Goal: Obtain resource: Obtain resource

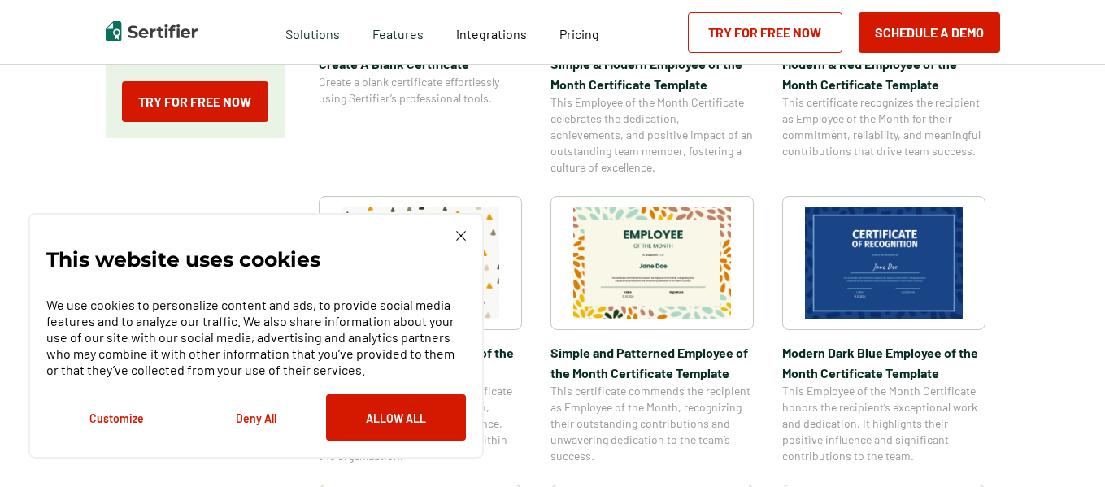
scroll to position [455, 0]
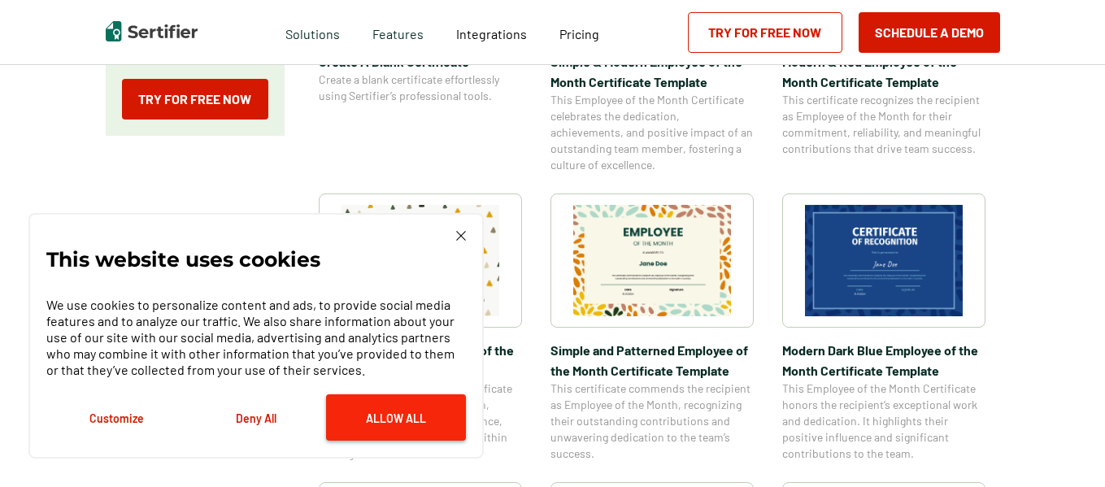
click at [357, 405] on button "Allow All" at bounding box center [396, 417] width 140 height 46
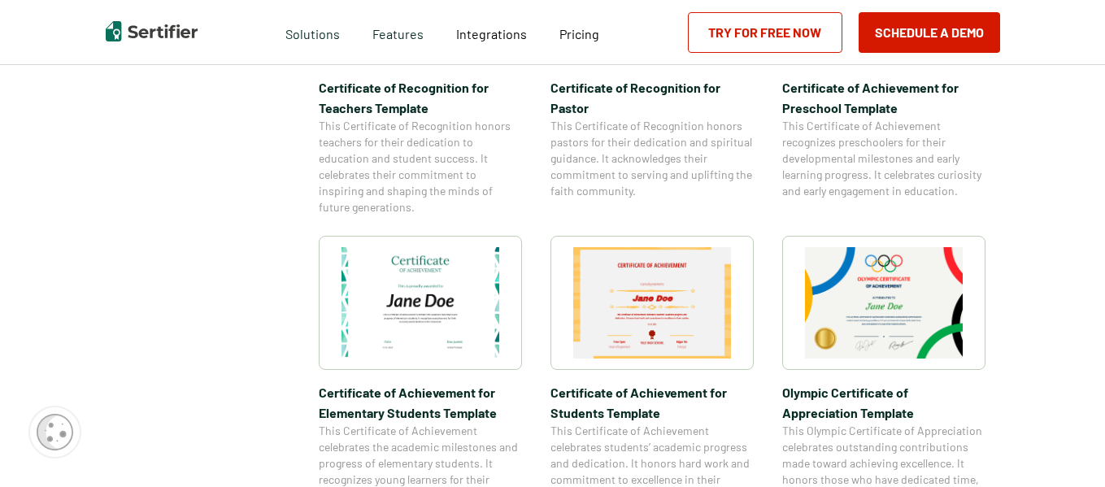
scroll to position [1008, 0]
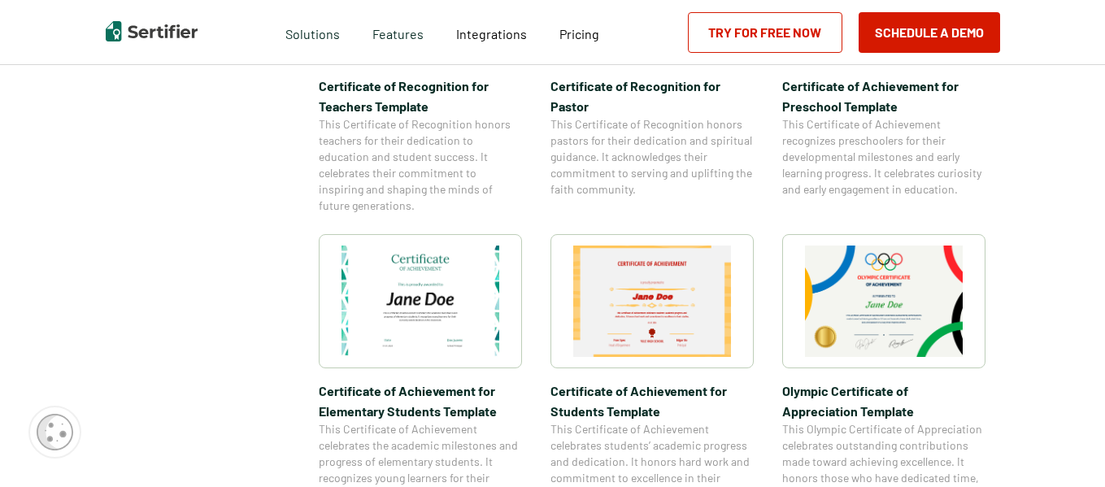
click at [657, 335] on img at bounding box center [652, 300] width 158 height 111
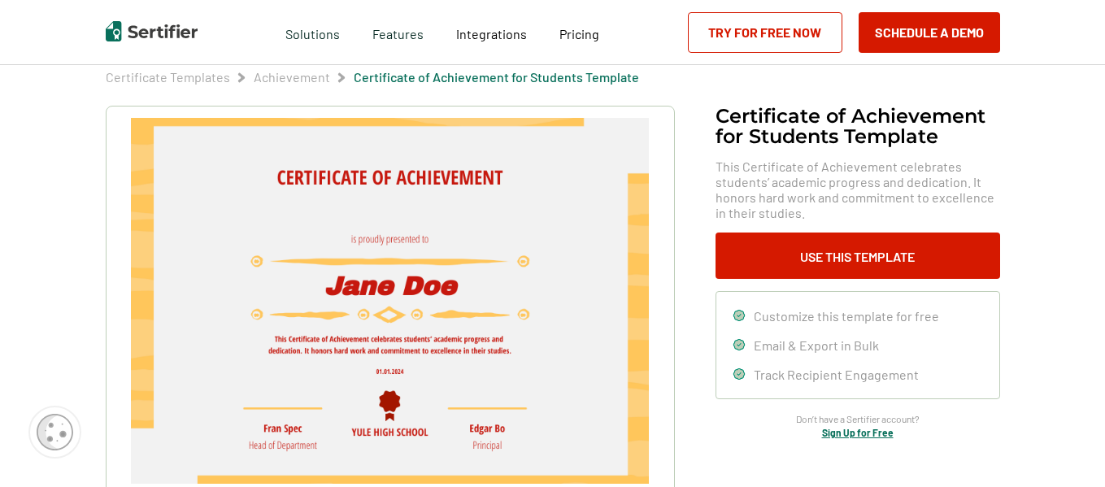
scroll to position [98, 0]
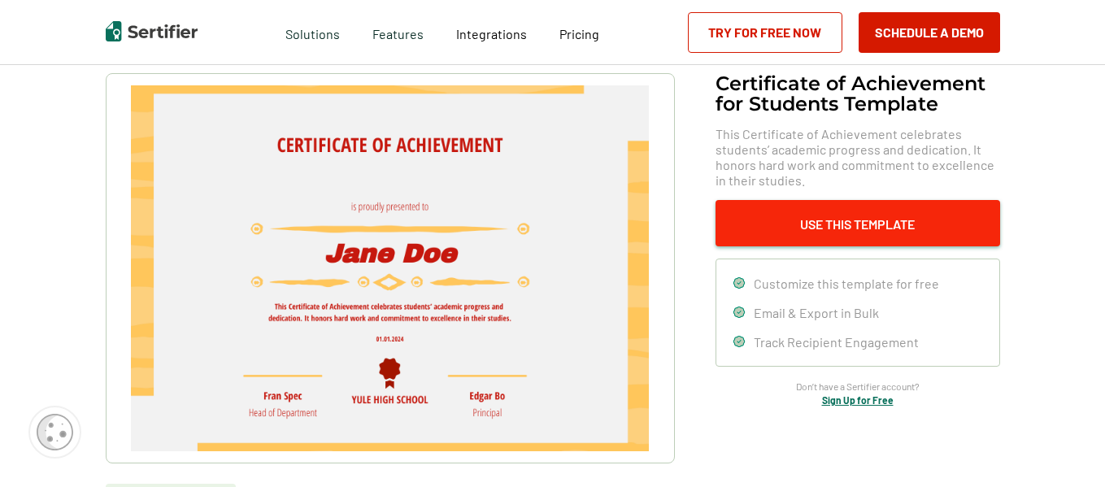
click at [820, 240] on button "Use This Template" at bounding box center [857, 223] width 284 height 46
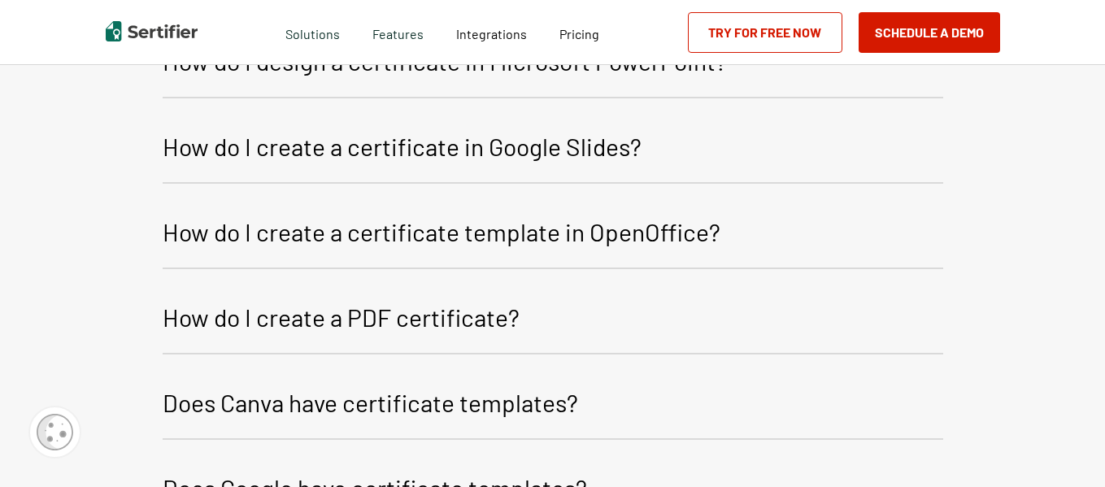
scroll to position [2295, 0]
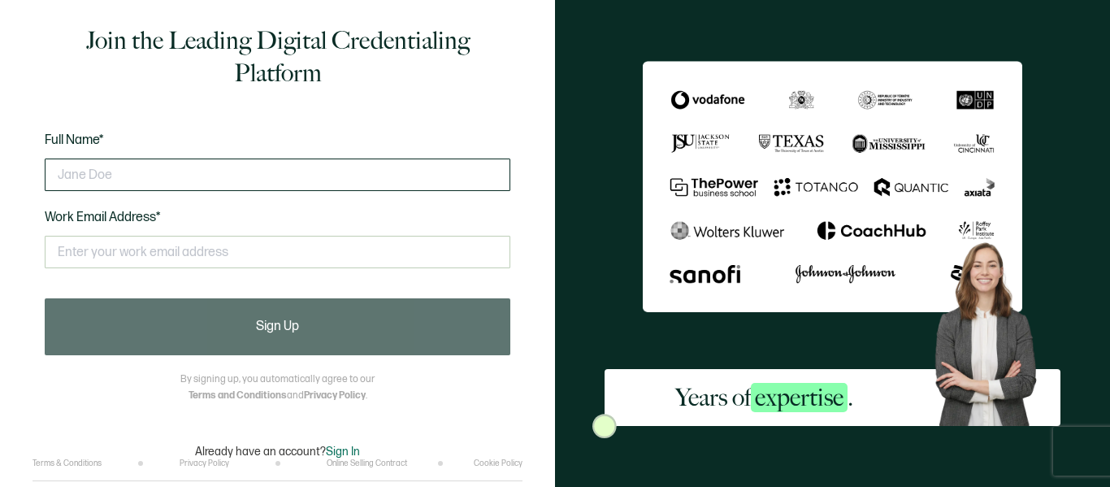
click at [227, 174] on input "text" at bounding box center [278, 174] width 466 height 33
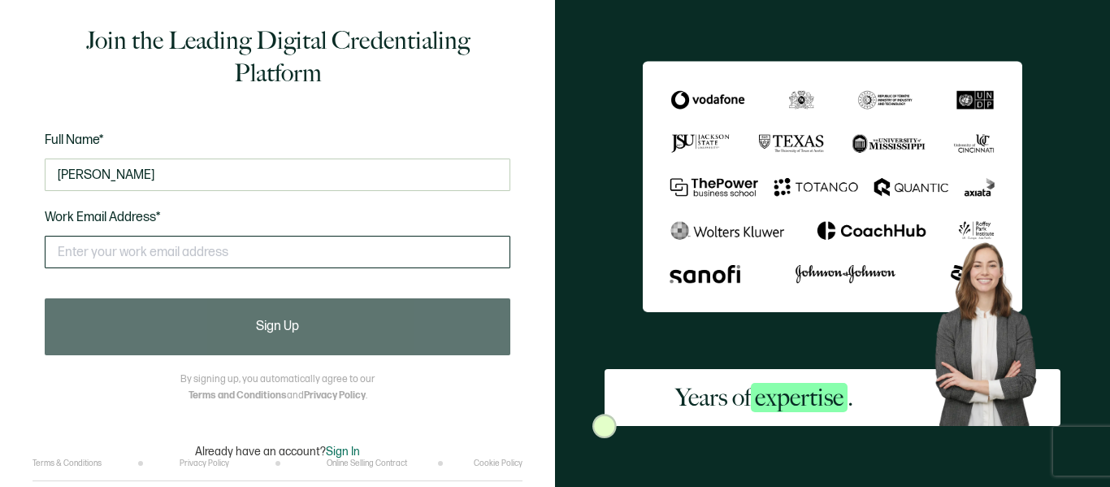
type input "[PERSON_NAME]"
click at [182, 246] on input "text" at bounding box center [278, 252] width 466 height 33
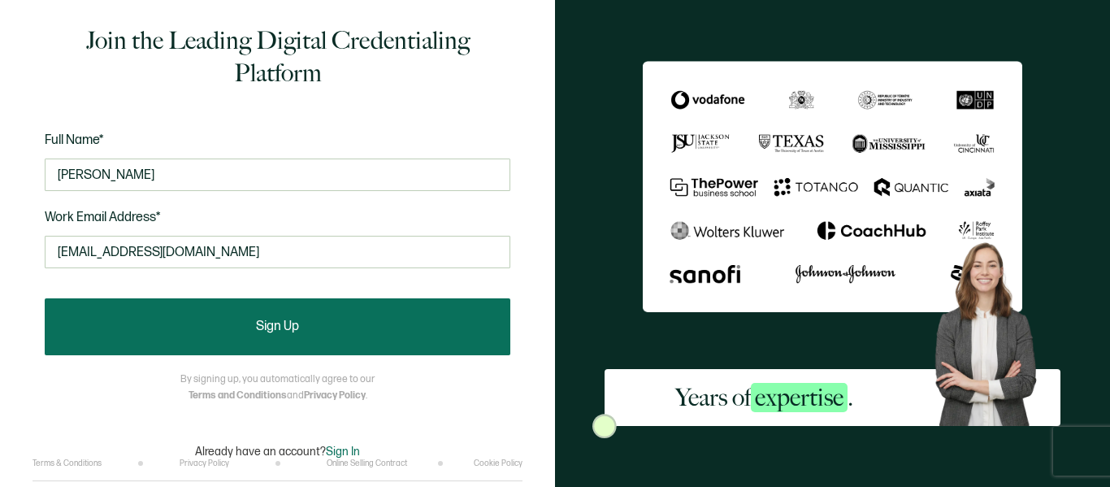
type input "[EMAIL_ADDRESS][DOMAIN_NAME]"
click at [184, 332] on button "Sign Up" at bounding box center [278, 326] width 466 height 57
